Goal: Check status: Check status

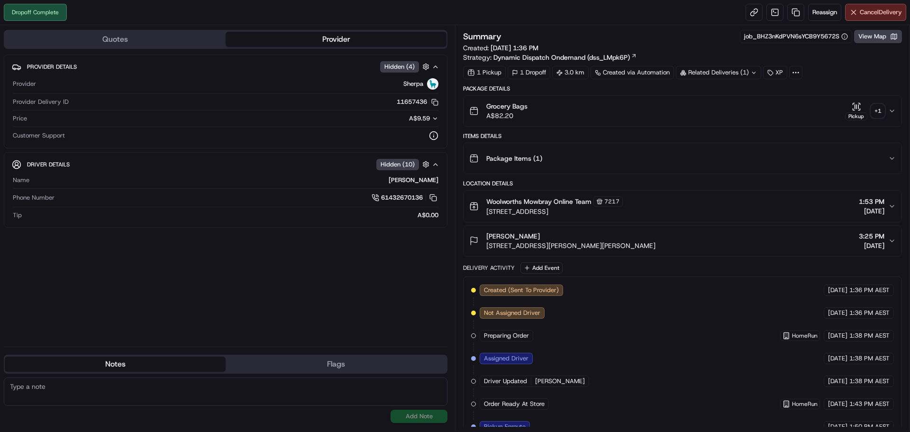
click at [876, 109] on div "+ 1" at bounding box center [877, 110] width 13 height 13
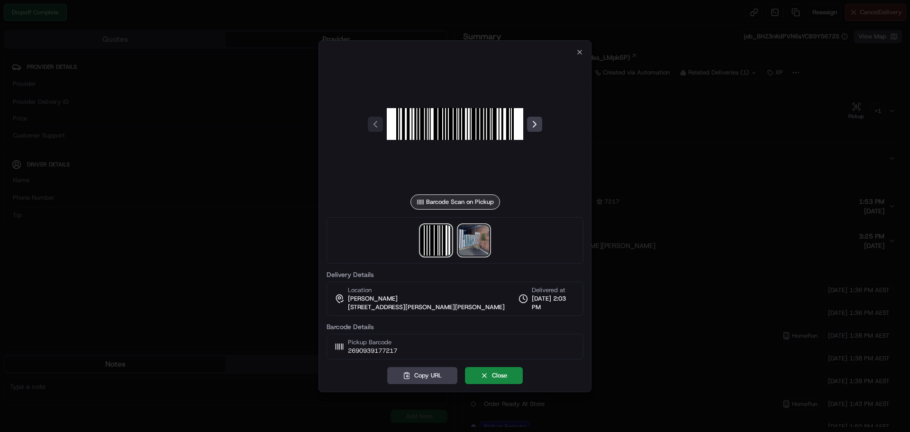
click at [474, 241] on img at bounding box center [474, 240] width 30 height 30
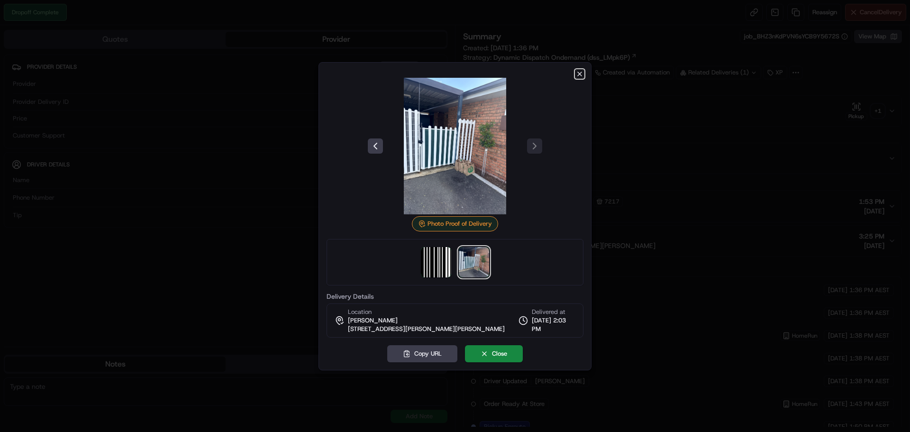
click at [582, 73] on icon "button" at bounding box center [580, 74] width 8 height 8
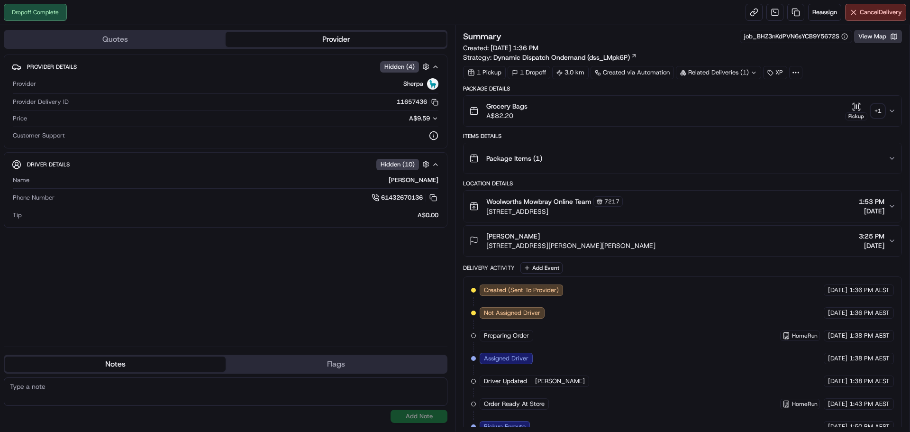
click at [884, 40] on button "View Map" at bounding box center [878, 36] width 48 height 13
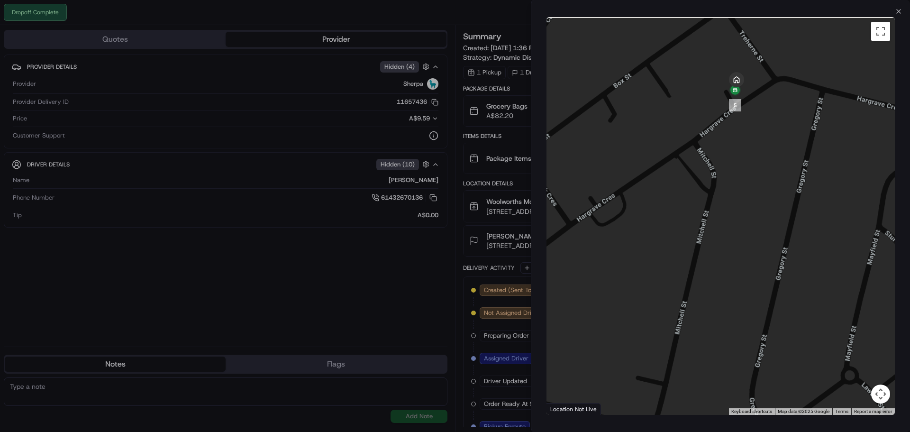
drag, startPoint x: 747, startPoint y: 67, endPoint x: 735, endPoint y: 187, distance: 120.6
click at [735, 189] on div at bounding box center [721, 216] width 348 height 398
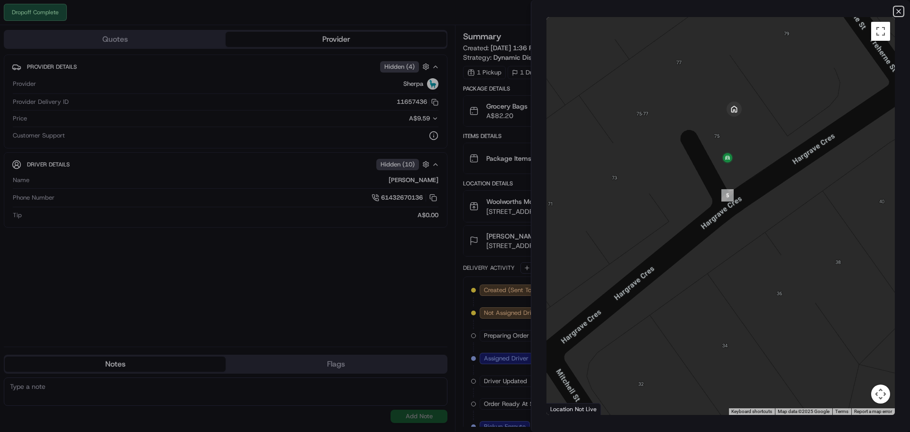
click at [900, 11] on icon "button" at bounding box center [899, 12] width 8 height 8
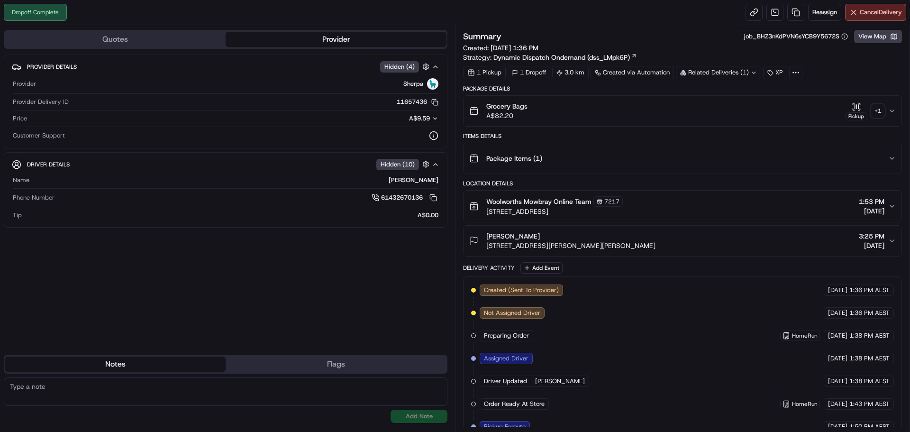
click at [877, 108] on div "+ 1" at bounding box center [877, 110] width 13 height 13
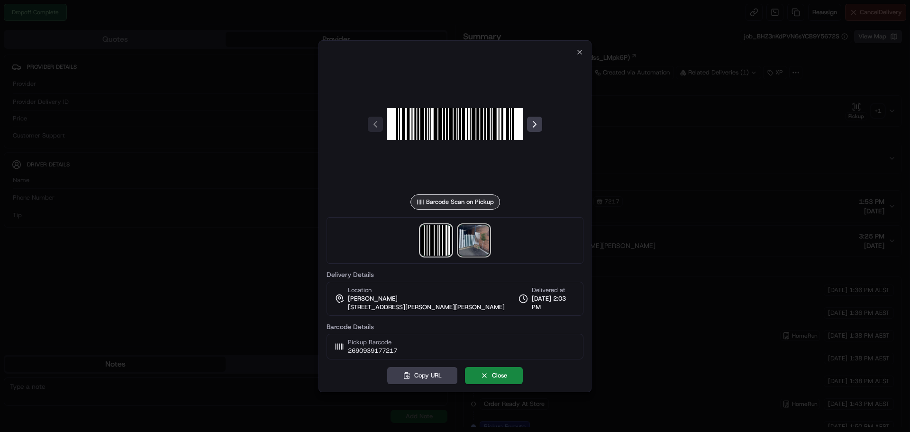
click at [463, 244] on img at bounding box center [474, 240] width 30 height 30
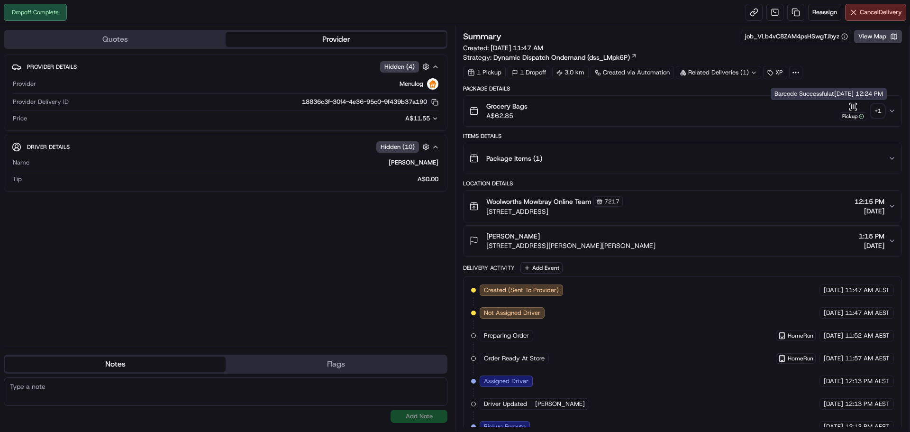
click at [878, 108] on div "+ 1" at bounding box center [877, 110] width 13 height 13
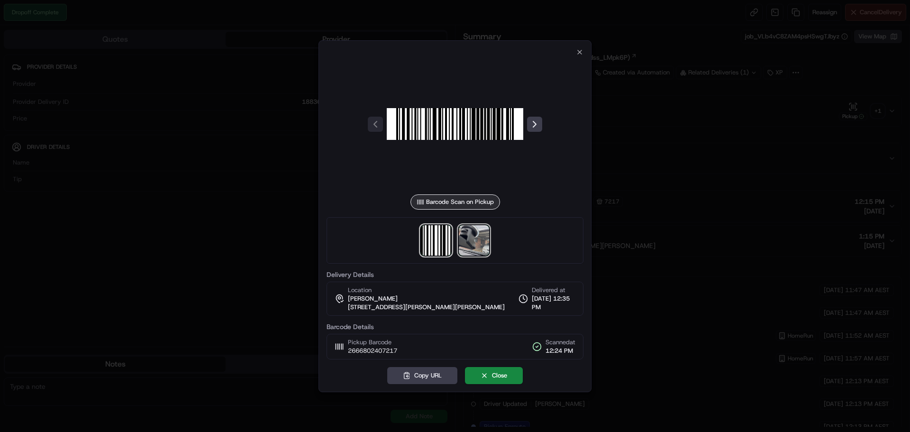
click at [478, 236] on img at bounding box center [474, 240] width 30 height 30
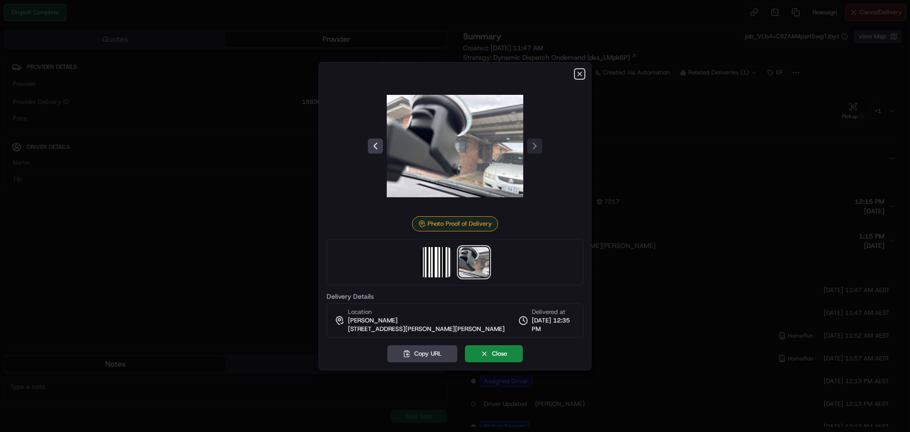
click at [581, 74] on icon "button" at bounding box center [580, 74] width 4 height 4
